Goal: Contribute content: Add original content to the website for others to see

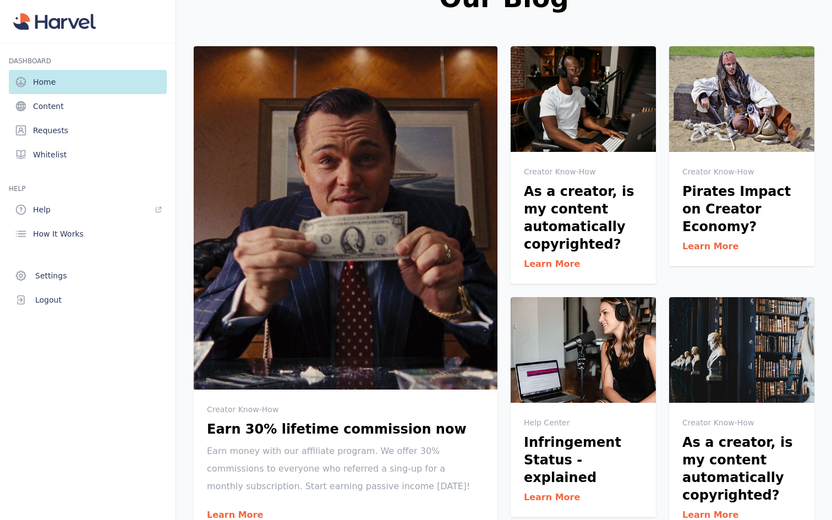
scroll to position [299, 0]
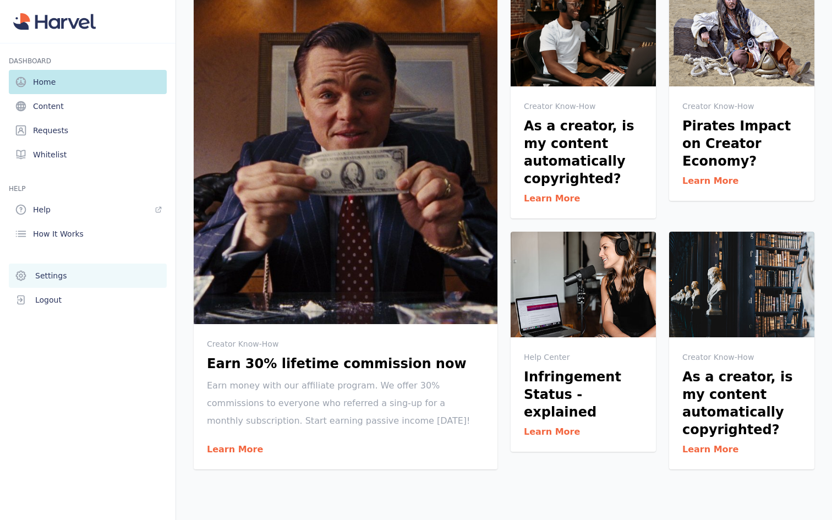
click at [95, 276] on link "Settings" at bounding box center [88, 276] width 158 height 24
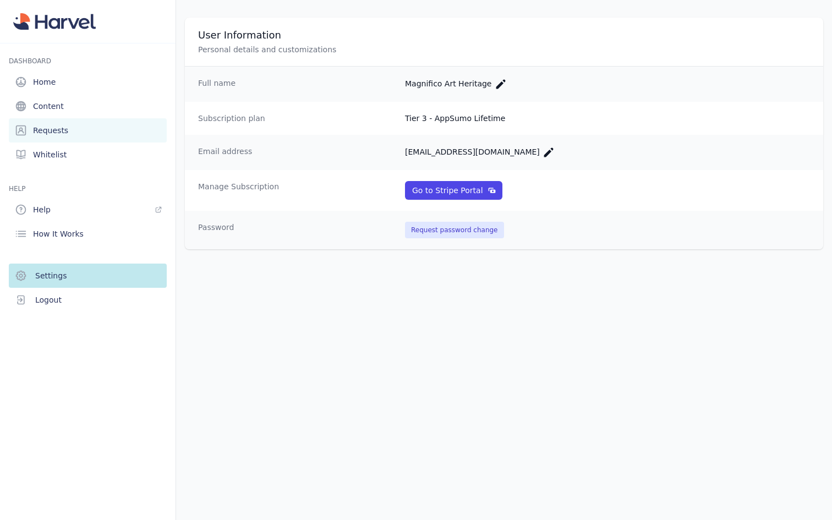
click at [93, 128] on link "Requests" at bounding box center [88, 130] width 158 height 24
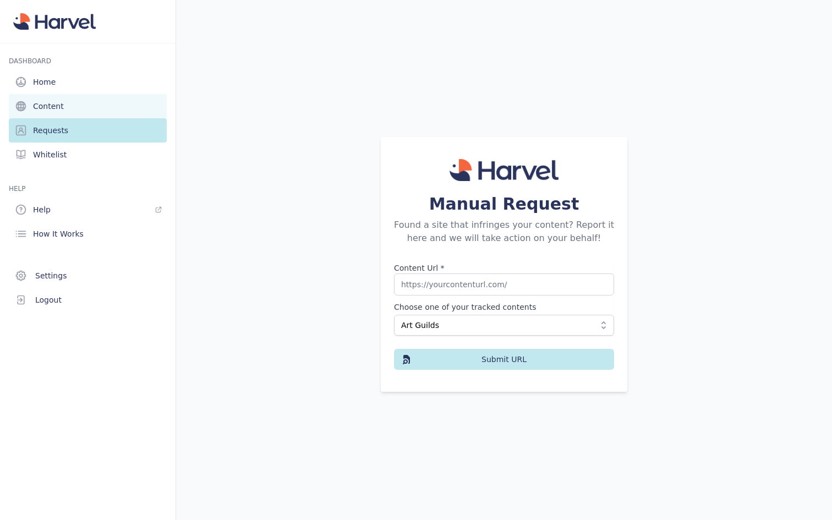
click at [92, 108] on link "Content" at bounding box center [88, 106] width 158 height 24
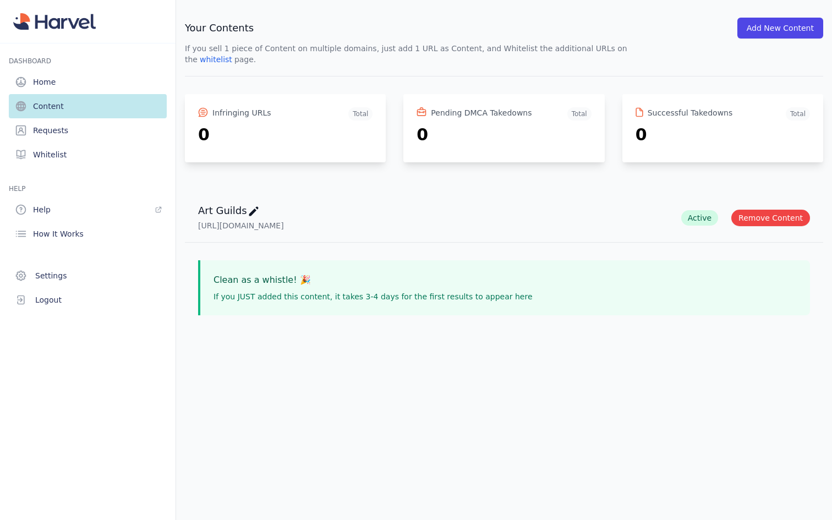
click at [770, 41] on div "Your Contents Add New Content If you sell 1 piece of Content on multiple domain…" at bounding box center [504, 47] width 638 height 59
click at [96, 77] on link "Home" at bounding box center [88, 82] width 158 height 24
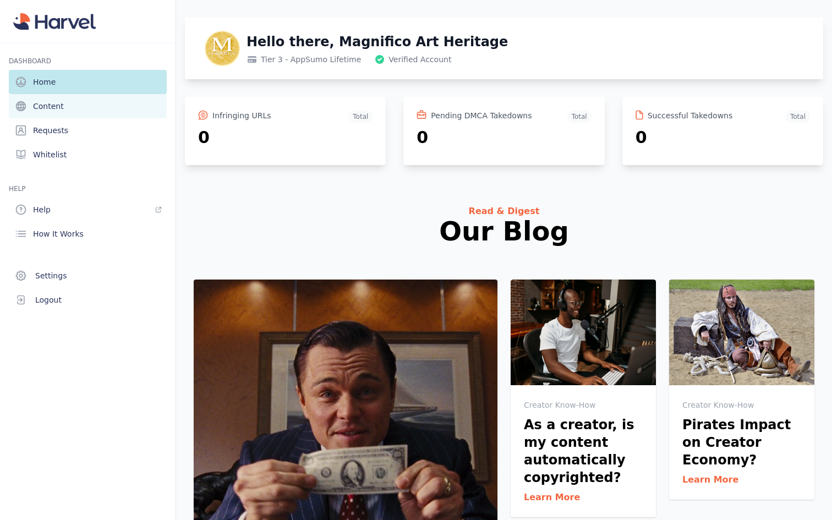
click at [91, 97] on link "Content" at bounding box center [88, 106] width 158 height 24
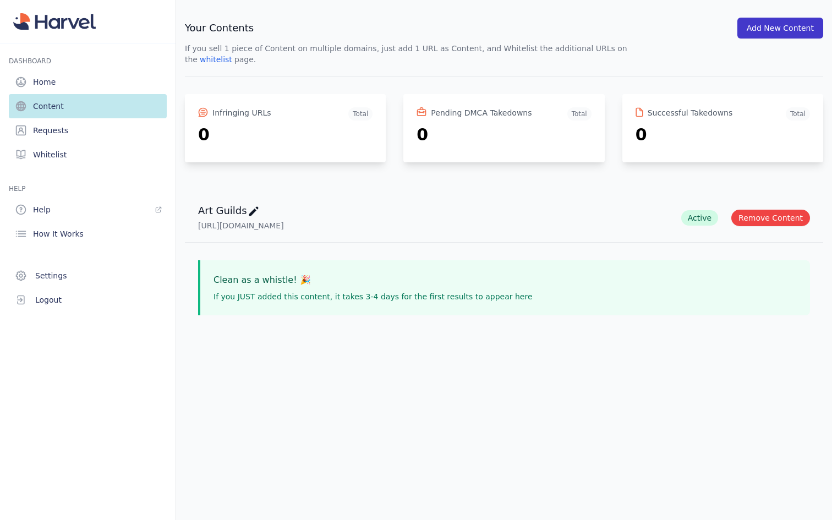
click at [760, 28] on button "Add New Content" at bounding box center [780, 28] width 86 height 21
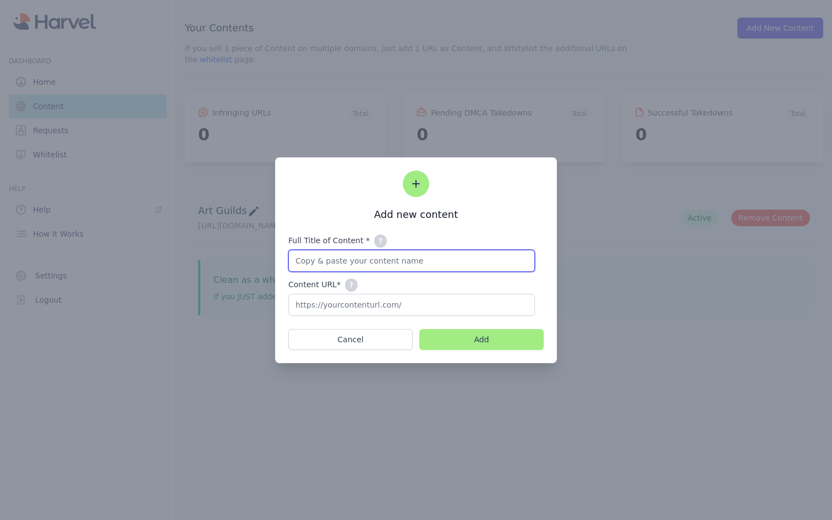
click at [414, 262] on input "Full Title of Content * ? Please add your 'Content name + any additional values…" at bounding box center [411, 261] width 247 height 22
click at [374, 338] on button "Cancel" at bounding box center [350, 339] width 124 height 21
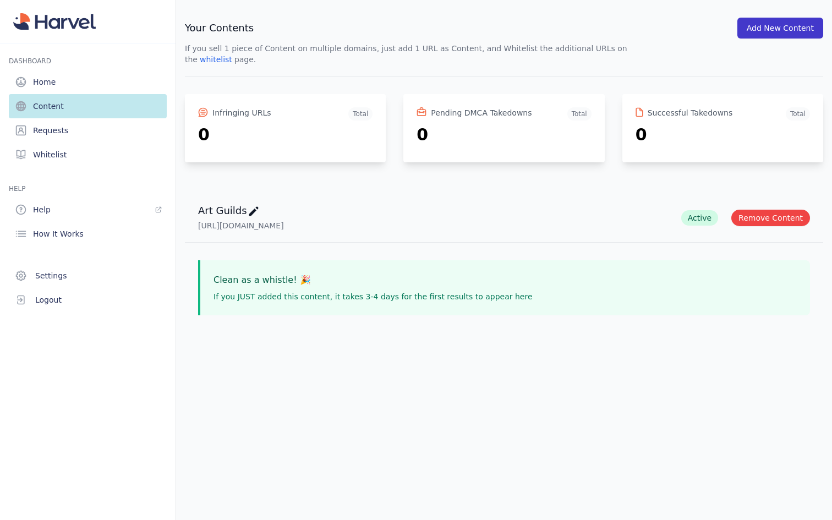
click at [770, 26] on button "Add New Content" at bounding box center [780, 28] width 86 height 21
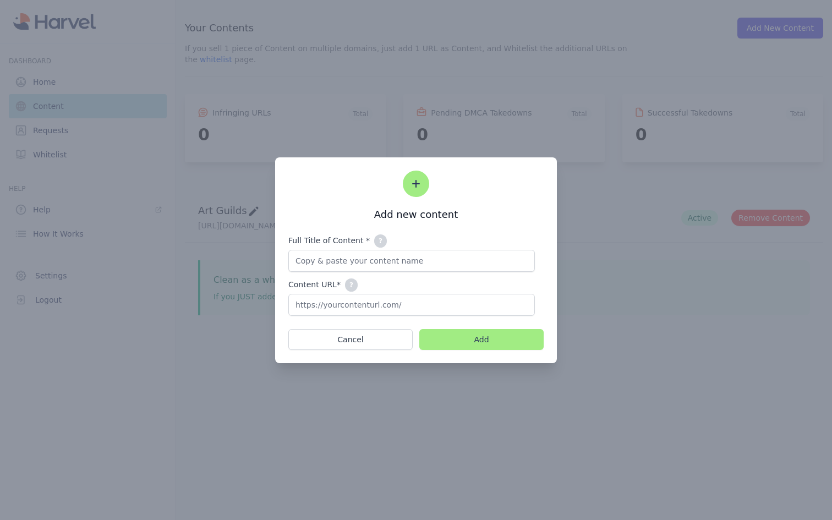
click at [460, 272] on div "Full Title of Content * ? Please add your 'Content name + any additional values…" at bounding box center [411, 274] width 247 height 81
click at [349, 138] on div at bounding box center [416, 260] width 832 height 520
click at [358, 338] on button "Cancel" at bounding box center [350, 339] width 124 height 21
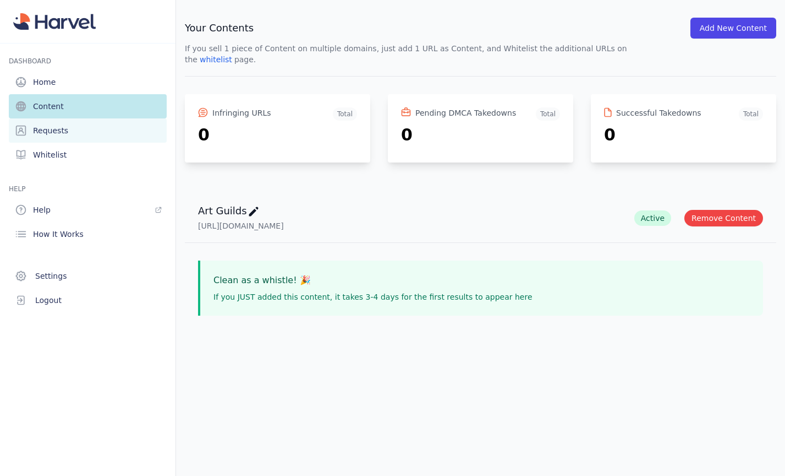
click at [63, 125] on span "Requests" at bounding box center [50, 130] width 35 height 11
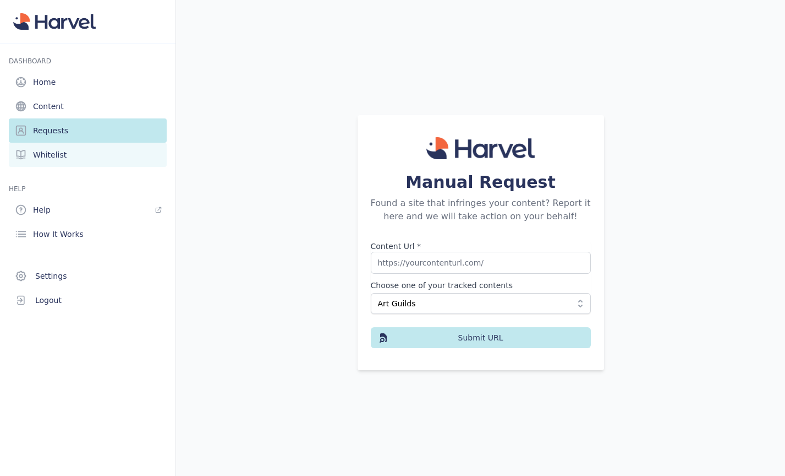
click at [56, 161] on link "Whitelist" at bounding box center [88, 155] width 158 height 24
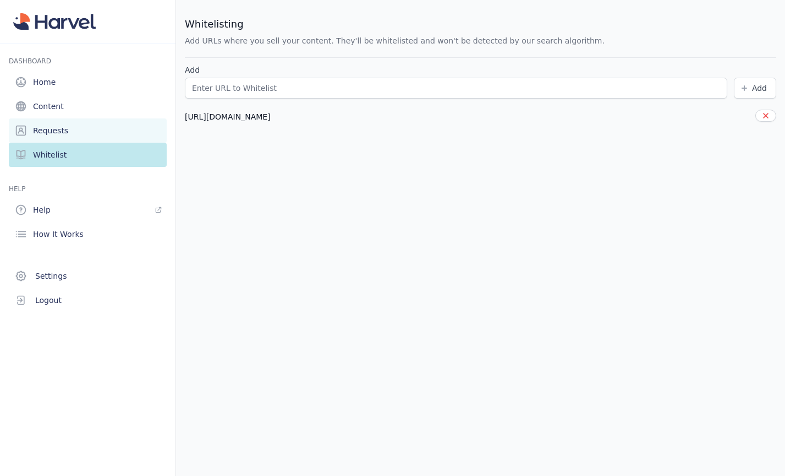
click at [68, 135] on link "Requests" at bounding box center [88, 130] width 158 height 24
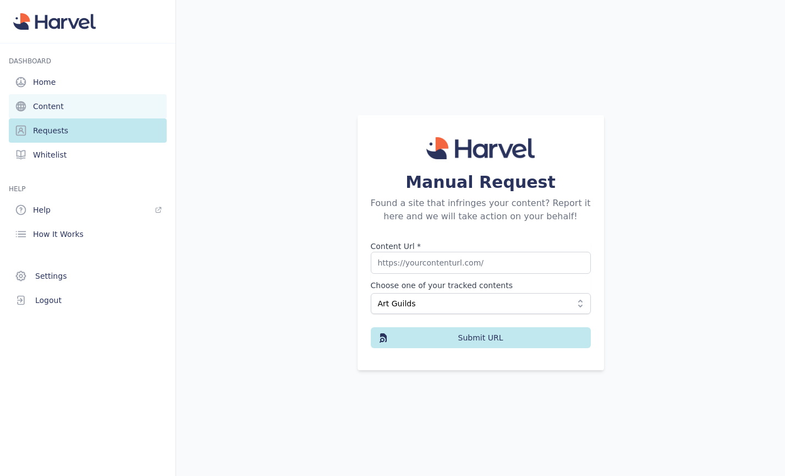
click at [64, 112] on link "Content" at bounding box center [88, 106] width 158 height 24
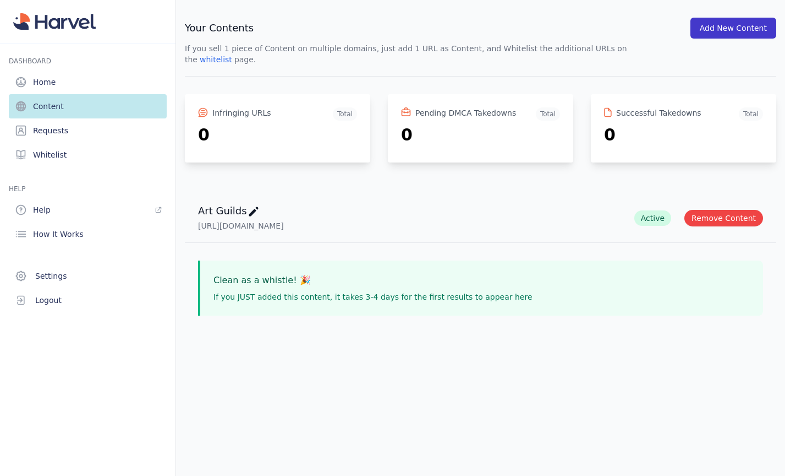
click at [723, 31] on button "Add New Content" at bounding box center [734, 28] width 86 height 21
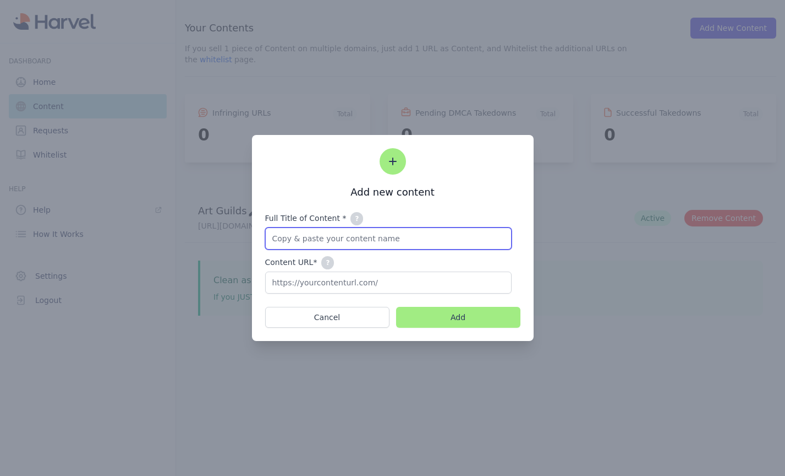
click at [374, 242] on input "Full Title of Content * ? Please add your 'Content name + any additional values…" at bounding box center [388, 238] width 247 height 22
type input "ArtCoach"
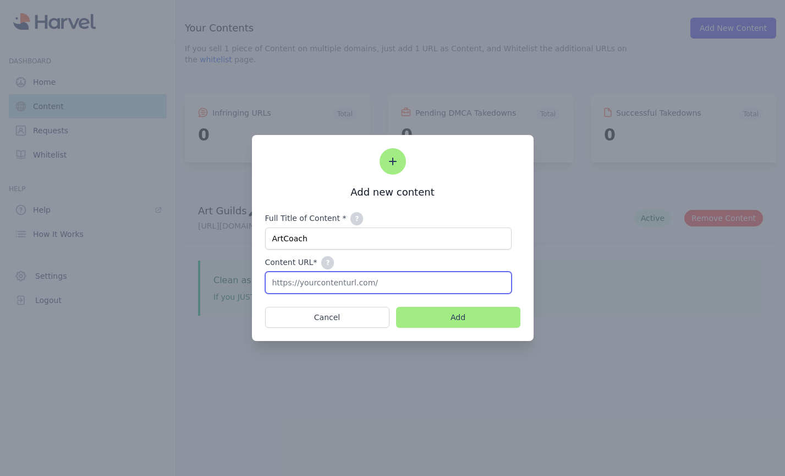
click at [330, 280] on input "Content URL* ? The main public URL where you sell your digital content." at bounding box center [388, 282] width 247 height 22
type input "n"
type input "https://artcoach.net"
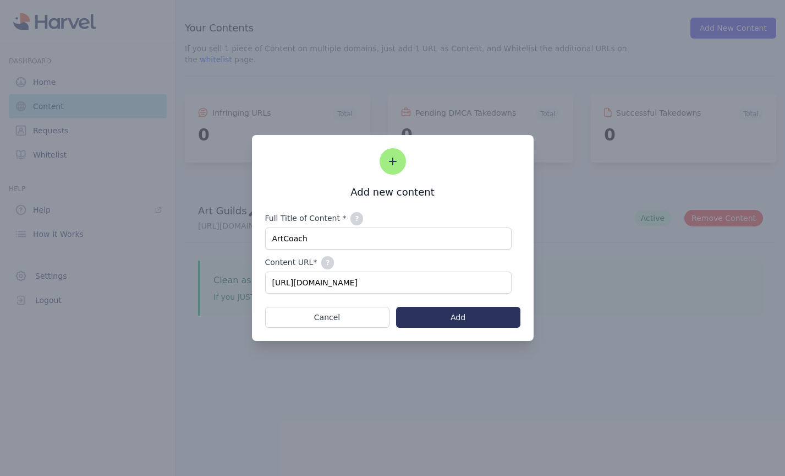
click at [423, 318] on button "Add" at bounding box center [458, 317] width 124 height 21
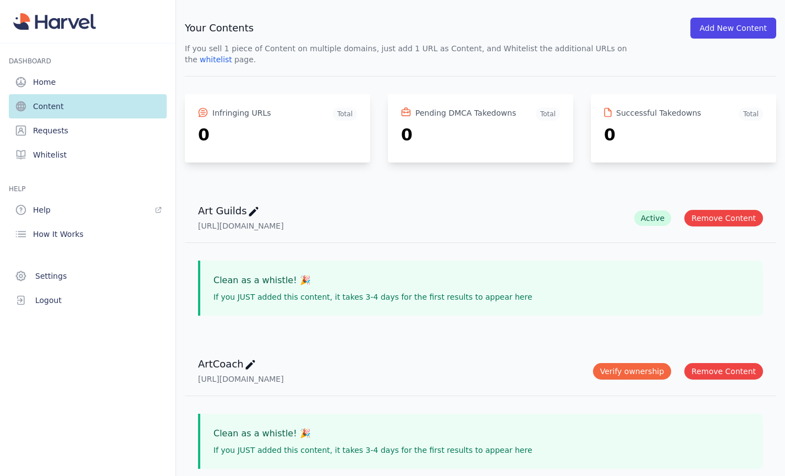
click at [543, 274] on div "Clean as a whistle! 🎉" at bounding box center [482, 280] width 537 height 13
click at [283, 274] on h3 "Clean as a whistle! 🎉" at bounding box center [262, 280] width 97 height 13
click at [652, 363] on button "Verify ownership" at bounding box center [632, 371] width 78 height 17
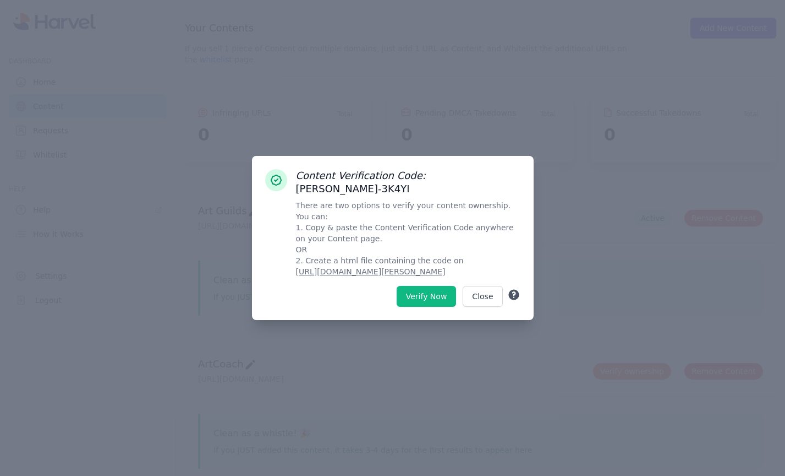
drag, startPoint x: 458, startPoint y: 266, endPoint x: 409, endPoint y: 282, distance: 51.7
click at [409, 282] on div "Content Verification Code: HARVEL-3K4YI There are two options to verify your co…" at bounding box center [393, 238] width 282 height 164
drag, startPoint x: 499, startPoint y: 182, endPoint x: 421, endPoint y: 181, distance: 77.6
click at [421, 181] on h3 "Content Verification Code: HARVEL-3K4YI" at bounding box center [408, 182] width 225 height 26
copy h3 "HARVEL-3K4YI"
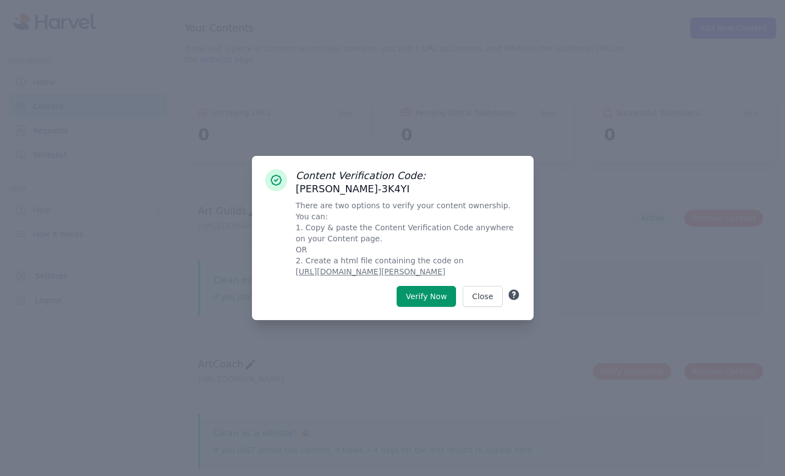
click at [446, 267] on u "https://artcoach.net/harvel-rnitn8xxl1un.html" at bounding box center [371, 271] width 150 height 9
copy u "/harvel-rnitn8xxl1un.html"
drag, startPoint x: 461, startPoint y: 264, endPoint x: 370, endPoint y: 266, distance: 90.3
click at [370, 266] on p "There are two options to verify your content ownership. You can: 1. Copy & past…" at bounding box center [408, 238] width 225 height 77
click at [430, 300] on div "Content Verification Code: HARVEL-3K4YI There are two options to verify your co…" at bounding box center [393, 238] width 282 height 164
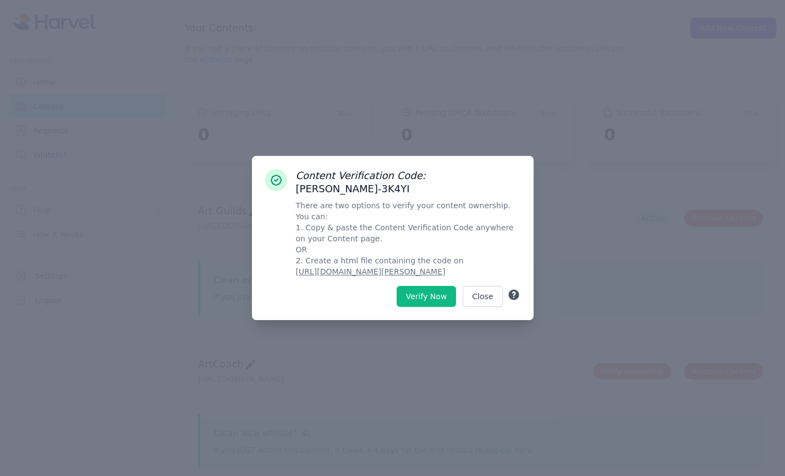
click at [429, 295] on button "Verify Now" at bounding box center [427, 296] width 60 height 21
click at [430, 289] on button "Verify Now" at bounding box center [427, 296] width 60 height 21
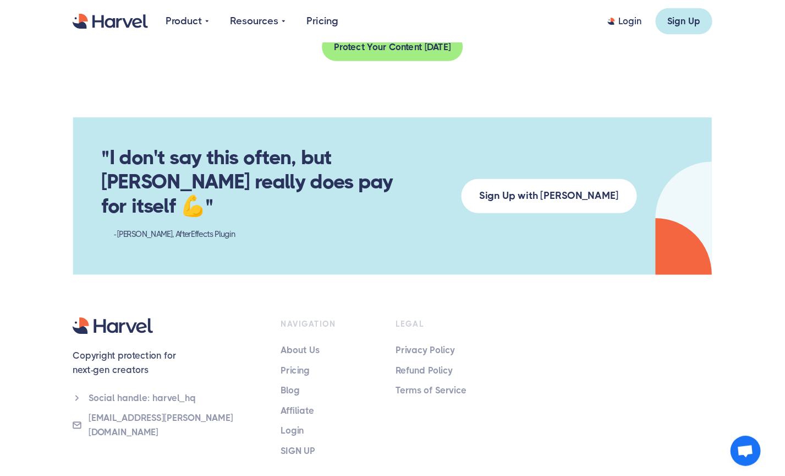
scroll to position [1900, 0]
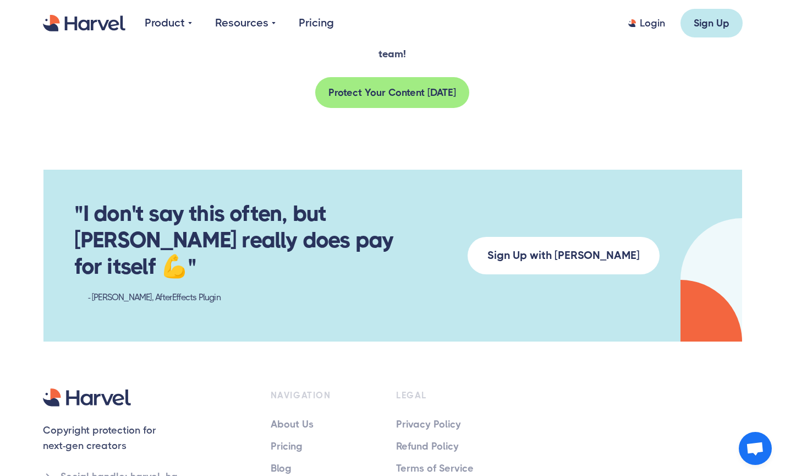
click at [536, 0] on div "Product Overview Case Studies Resources categories Blog Once in a while, we wri…" at bounding box center [393, 23] width 700 height 46
